Goal: Task Accomplishment & Management: Manage account settings

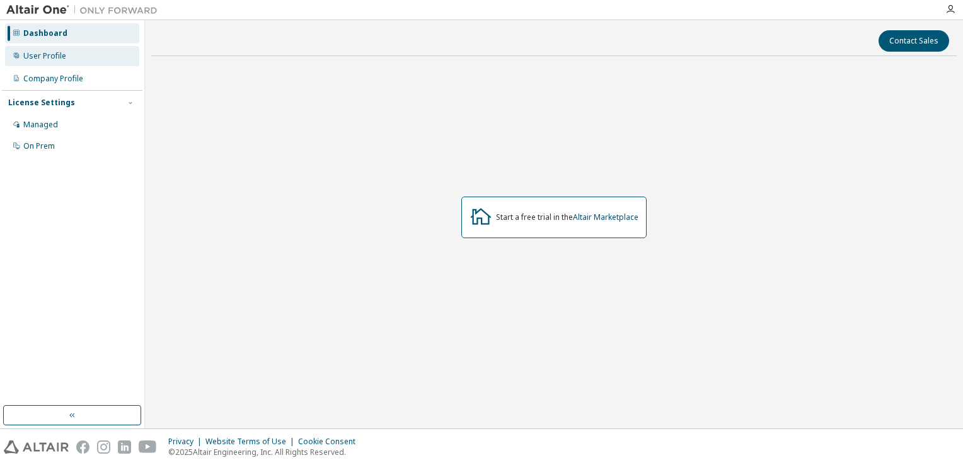
click at [113, 54] on div "User Profile" at bounding box center [72, 56] width 134 height 20
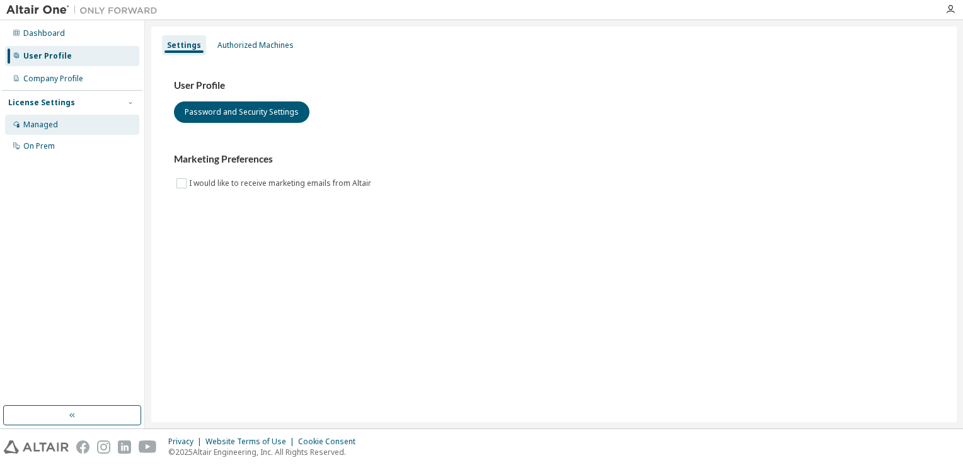
click at [63, 124] on div "Managed" at bounding box center [72, 125] width 134 height 20
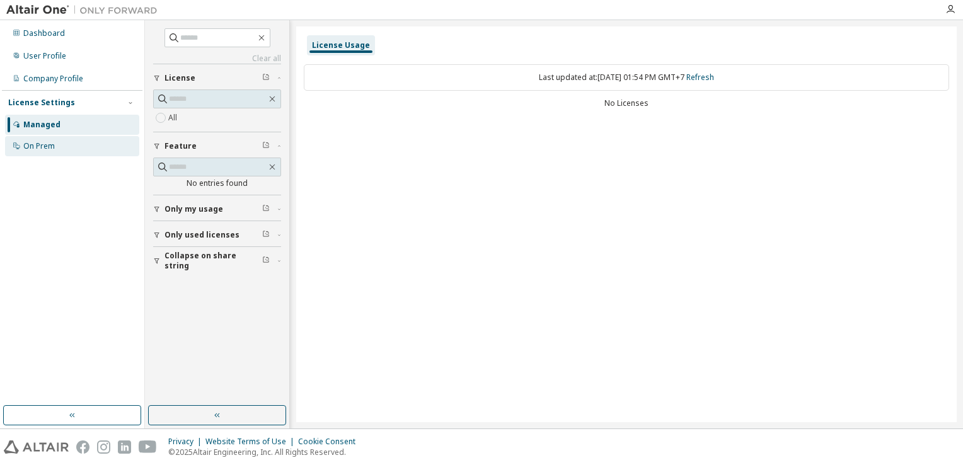
click at [61, 144] on div "On Prem" at bounding box center [72, 146] width 134 height 20
